Goal: Find specific page/section: Find specific page/section

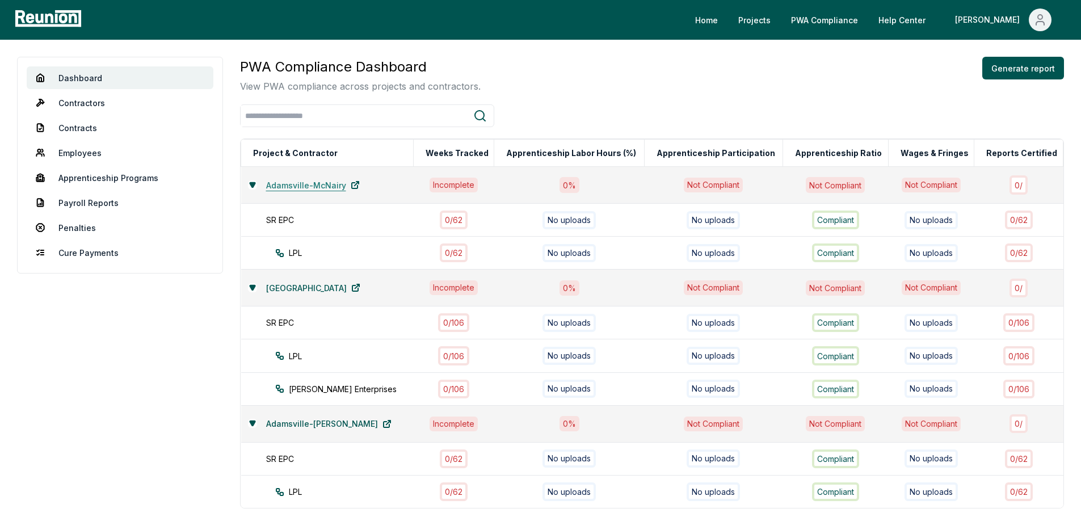
click at [257, 183] on link "Adamsville-McNairy" at bounding box center [313, 185] width 112 height 23
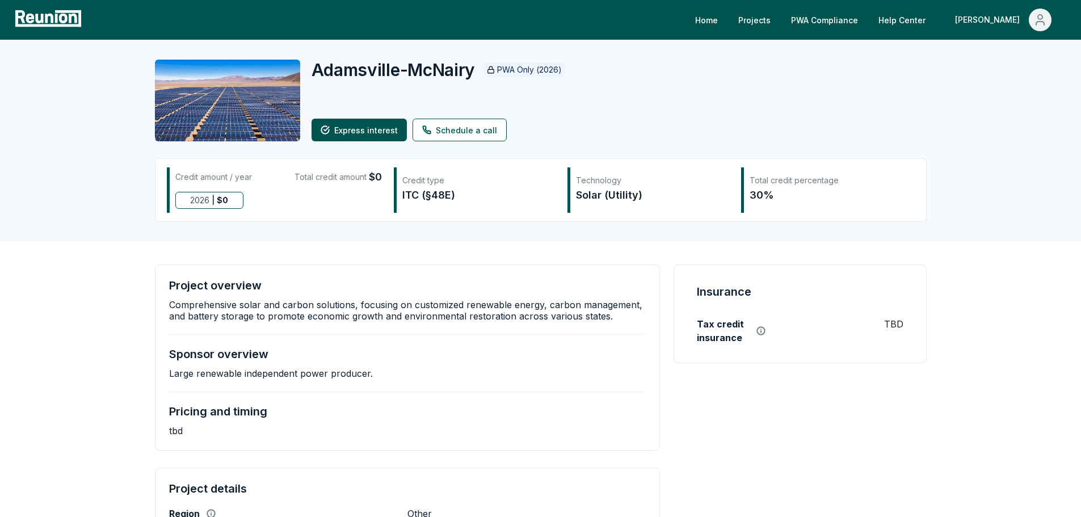
click at [54, 13] on icon at bounding box center [48, 19] width 74 height 20
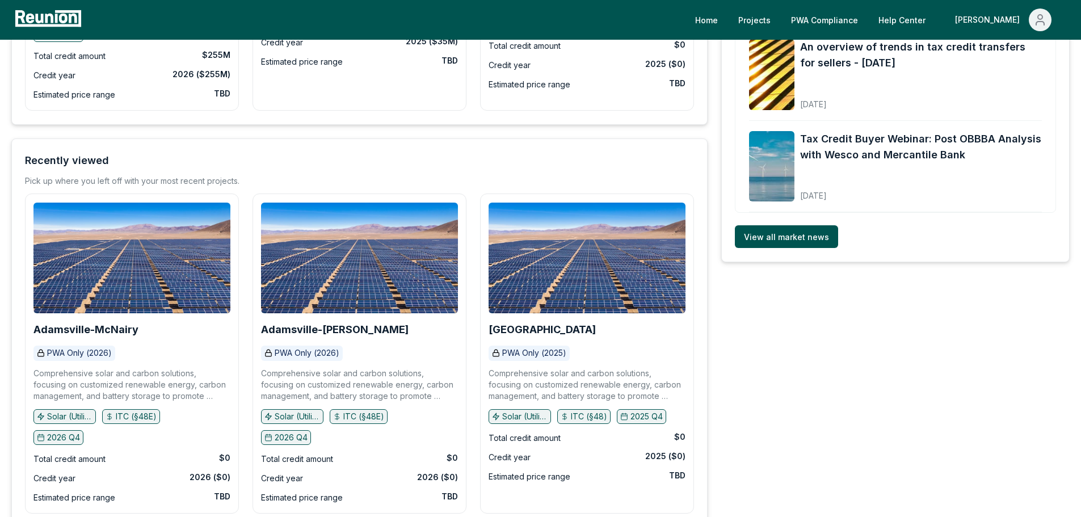
scroll to position [354, 0]
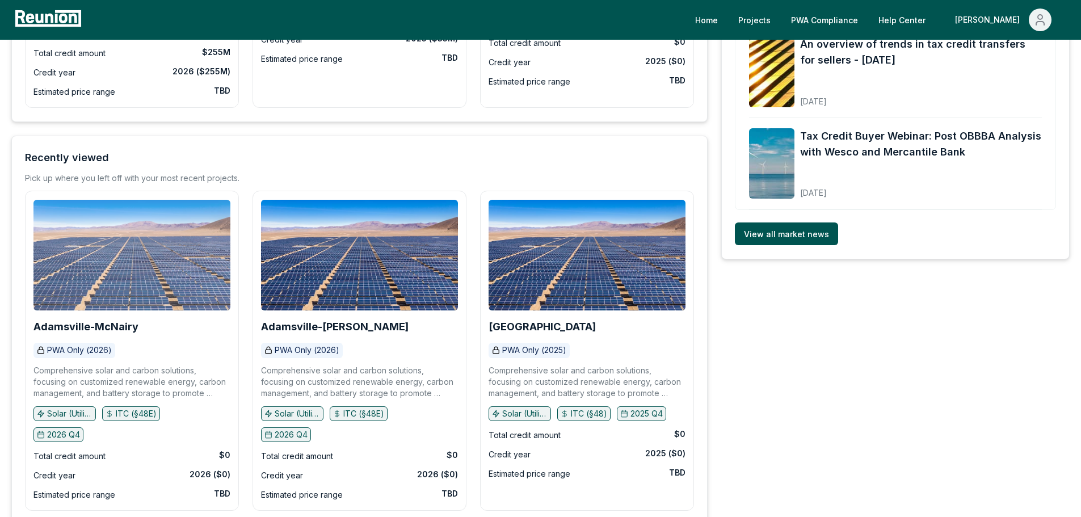
click at [124, 263] on img at bounding box center [131, 255] width 197 height 111
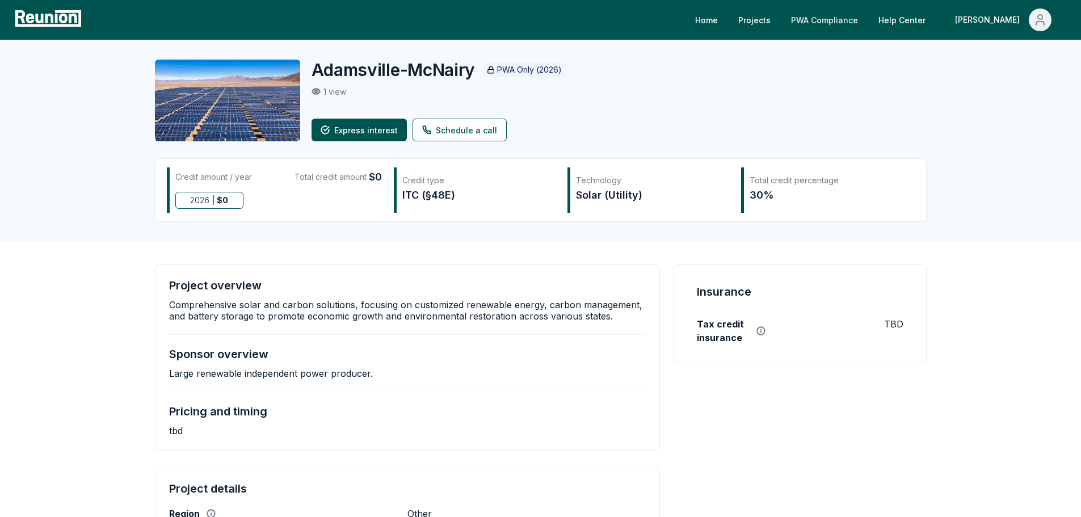
click at [867, 11] on link "PWA Compliance" at bounding box center [824, 20] width 85 height 23
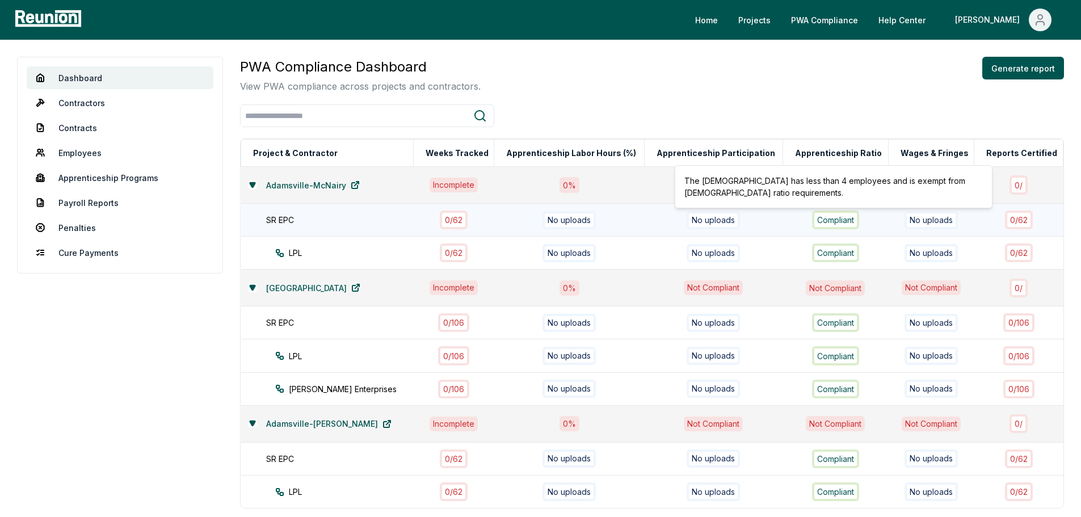
click at [822, 229] on div "Compliant" at bounding box center [835, 220] width 47 height 19
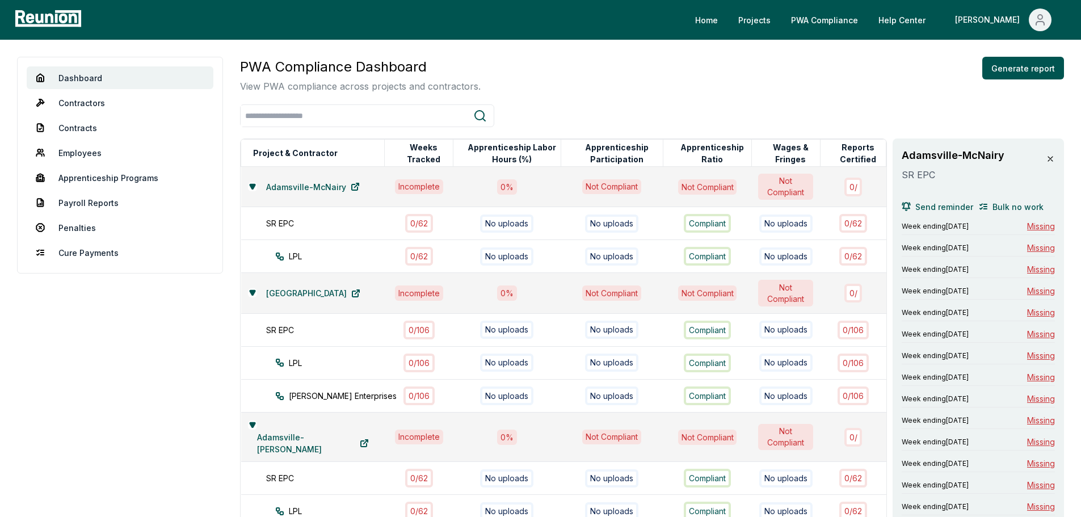
click at [1055, 160] on icon at bounding box center [1050, 158] width 9 height 9
